Goal: Information Seeking & Learning: Check status

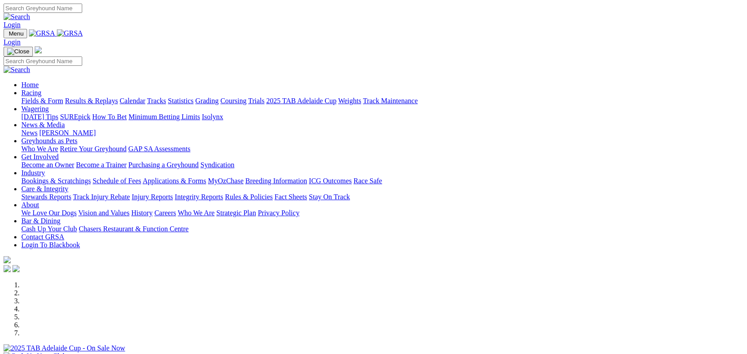
click at [118, 97] on link "Results & Replays" at bounding box center [91, 101] width 53 height 8
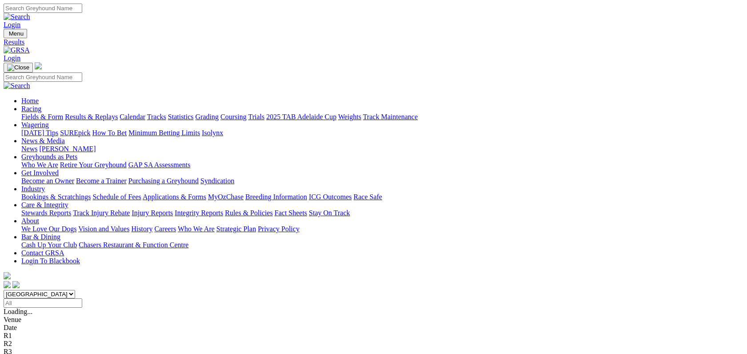
click at [71, 209] on link "Stewards Reports" at bounding box center [46, 213] width 50 height 8
